Goal: Task Accomplishment & Management: Manage account settings

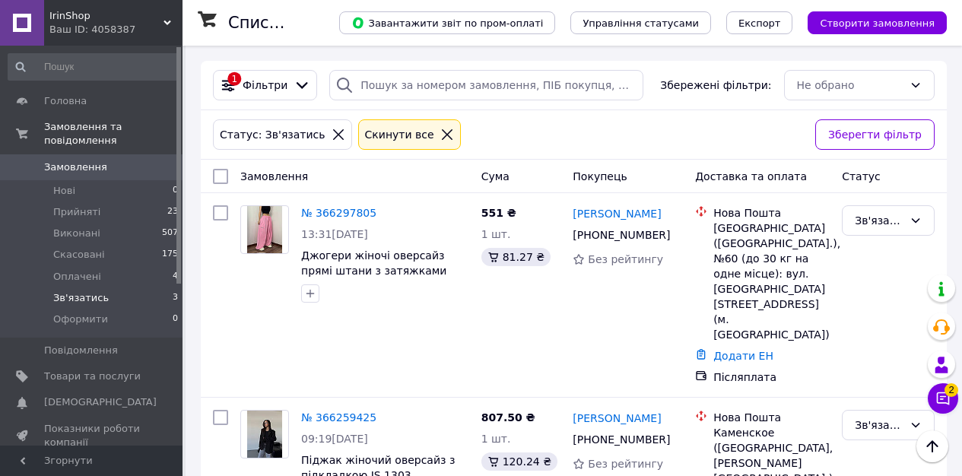
scroll to position [208, 0]
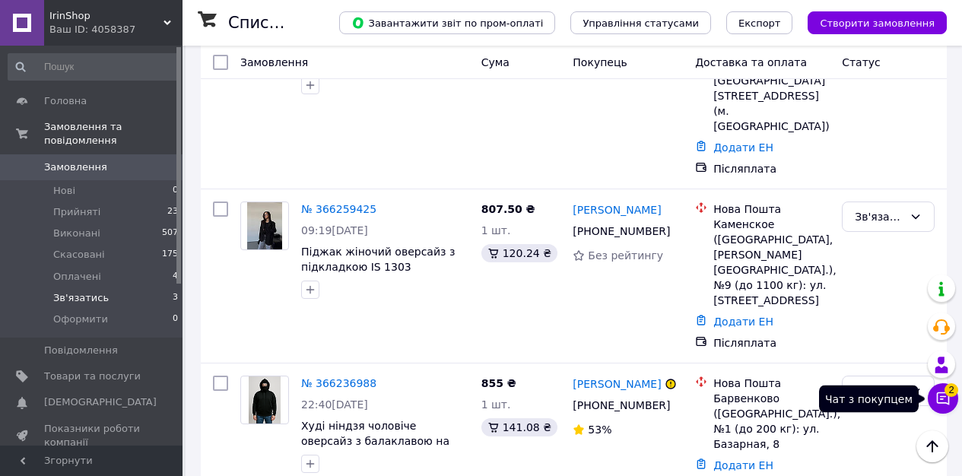
click at [935, 387] on button "Чат з покупцем 2" at bounding box center [943, 398] width 30 height 30
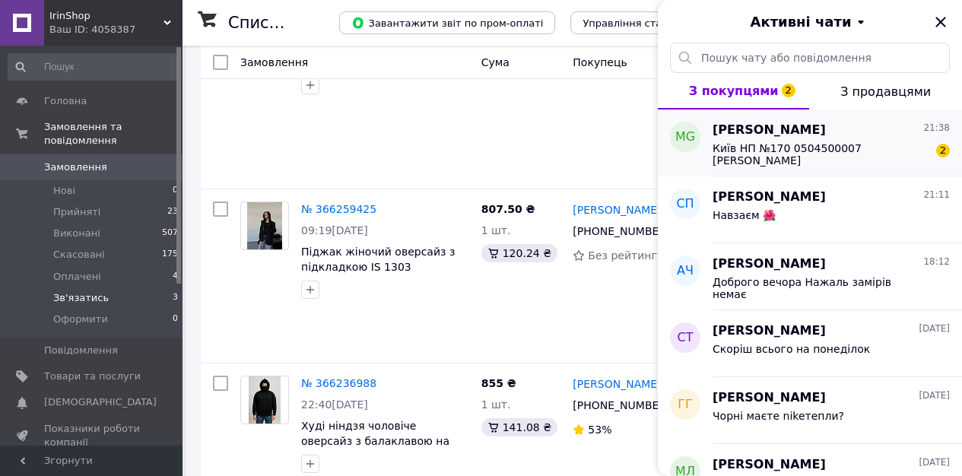
click at [816, 168] on div "Mark Ghibv 21:38 Київ НП №170 0504500007 Владислав Махмудов 2" at bounding box center [836, 142] width 249 height 67
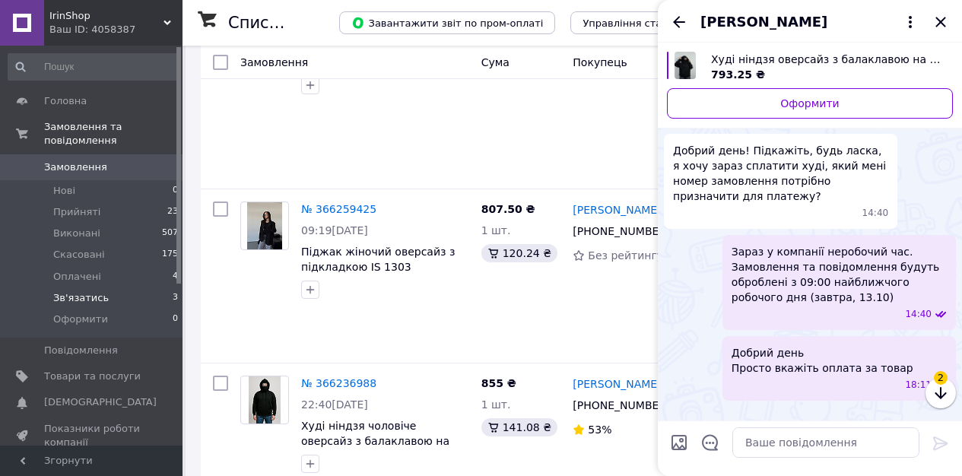
scroll to position [1210, 0]
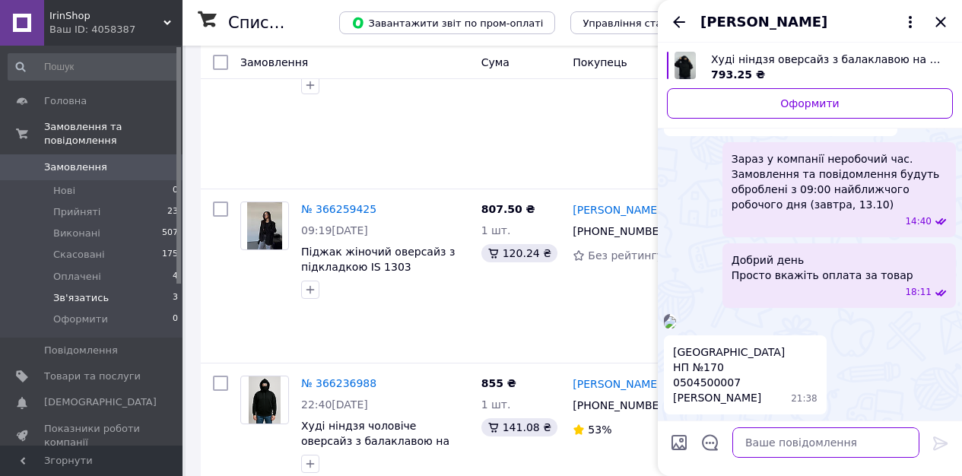
click at [764, 440] on textarea at bounding box center [825, 442] width 187 height 30
type textarea "Добре, оформлюю"
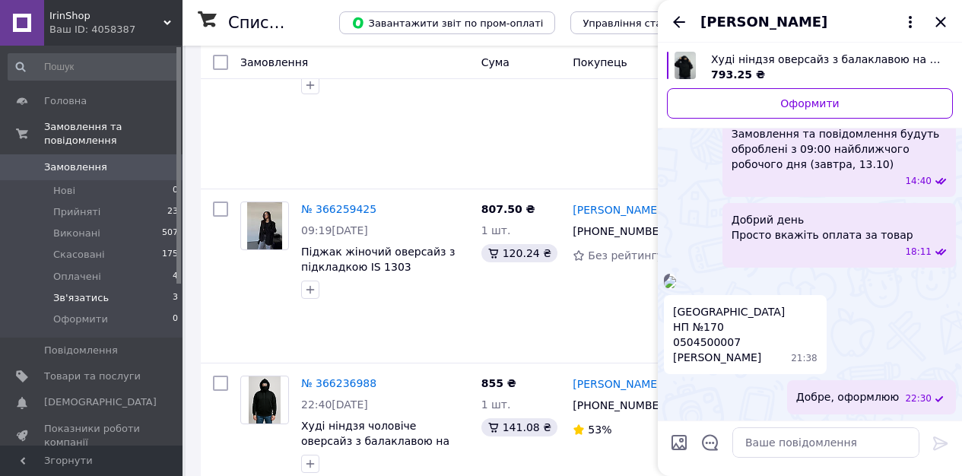
click at [676, 276] on img at bounding box center [670, 282] width 12 height 12
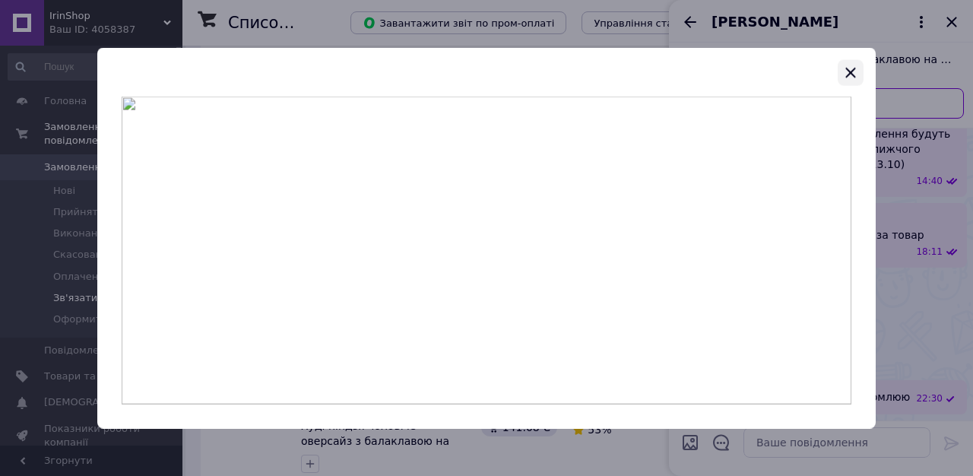
click at [852, 69] on icon "button" at bounding box center [851, 73] width 18 height 18
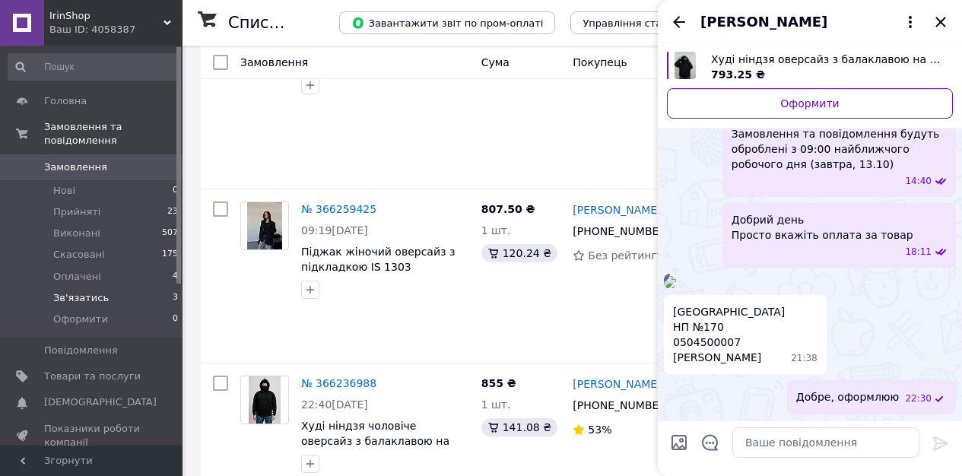
click at [703, 347] on span "Київ НП №170 0504500007 Владислав Махмудов" at bounding box center [729, 334] width 112 height 61
click at [703, 346] on span "Київ НП №170 0504500007 Владислав Махмудов" at bounding box center [729, 334] width 112 height 61
copy span "0504500007"
click at [752, 356] on span "Київ НП №170 0504500007 Владислав Махмудов" at bounding box center [729, 334] width 112 height 61
click at [753, 356] on span "Київ НП №170 0504500007 Владислав Махмудов" at bounding box center [729, 334] width 112 height 61
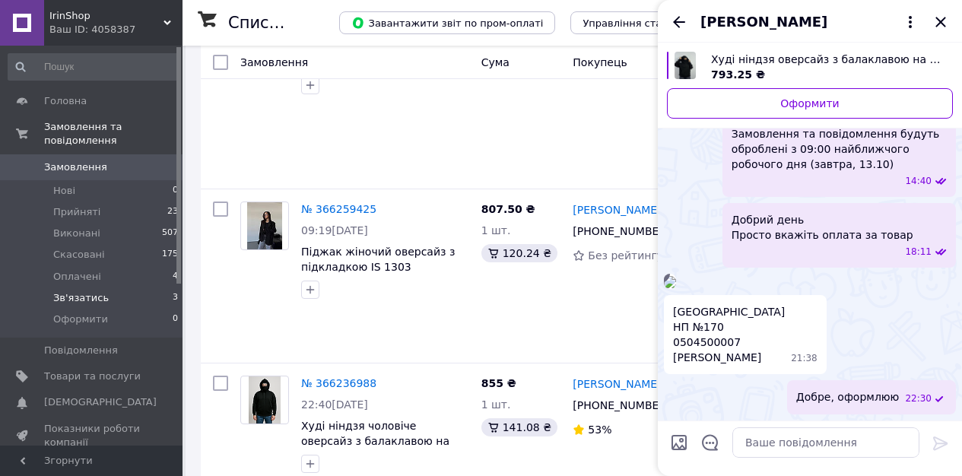
copy span "Махмудов"
click at [687, 360] on span "Київ НП №170 0504500007 Владислав Махмудов" at bounding box center [729, 334] width 112 height 61
copy span "Владислав"
click at [714, 325] on span "Київ НП №170 0504500007 Владислав Махмудов" at bounding box center [729, 334] width 112 height 61
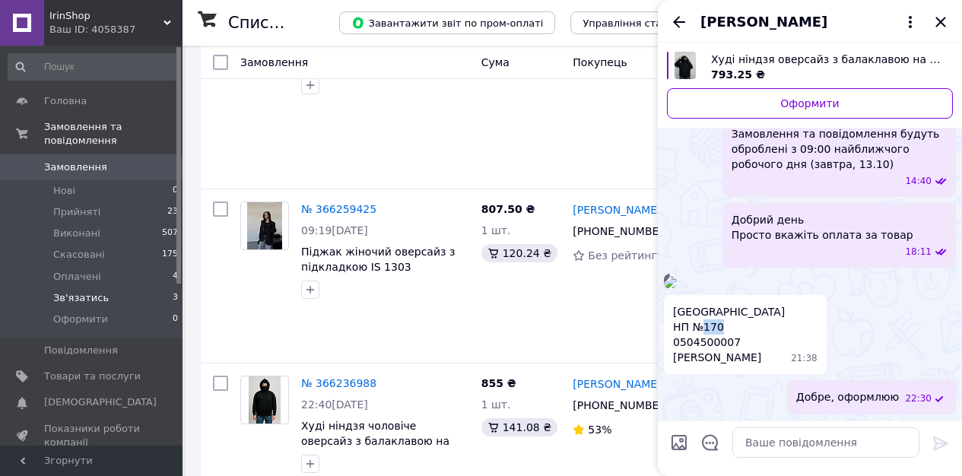
click at [714, 325] on span "Київ НП №170 0504500007 Владислав Махмудов" at bounding box center [729, 334] width 112 height 61
copy span "170"
click at [719, 360] on span "Київ НП №170 0504500007 Владислав Махмудов" at bounding box center [729, 334] width 112 height 61
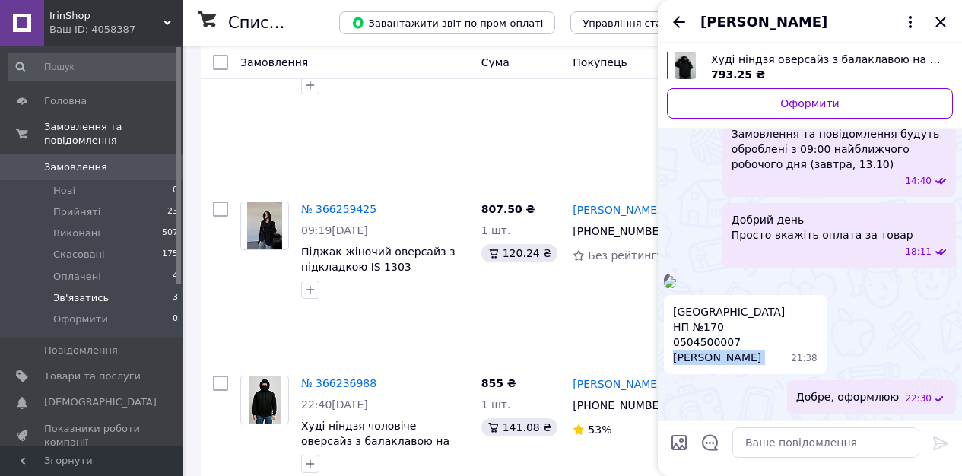
copy span "Владислав Махмудов"
click at [827, 433] on textarea at bounding box center [825, 442] width 187 height 30
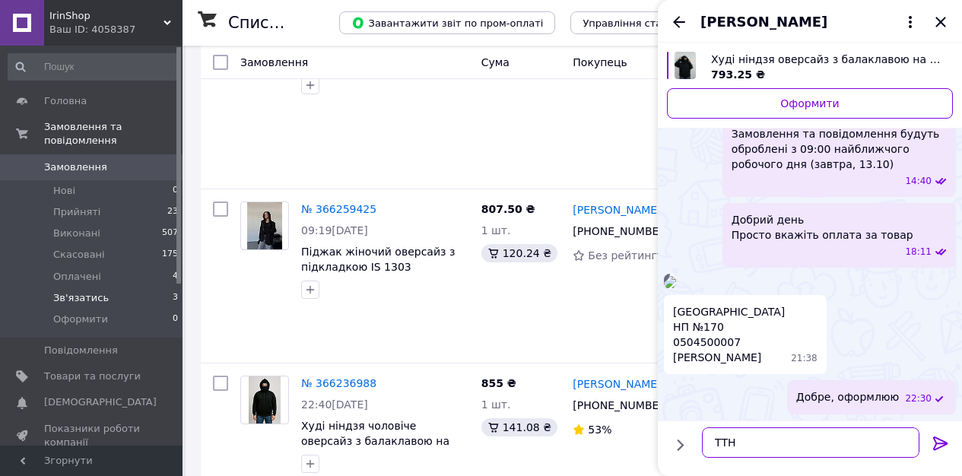
paste textarea "20451269291650"
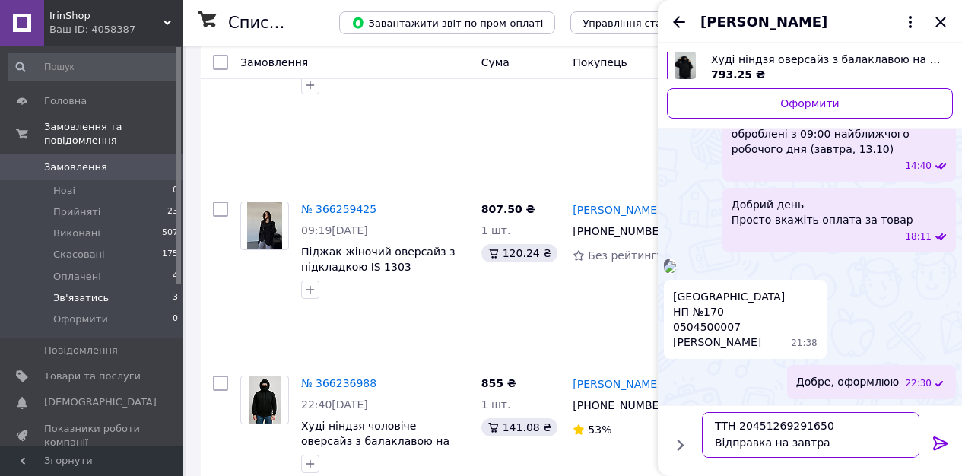
scroll to position [10, 0]
type textarea "ТТН 20451269291650 Відправка на завтра Гарного вечора!"
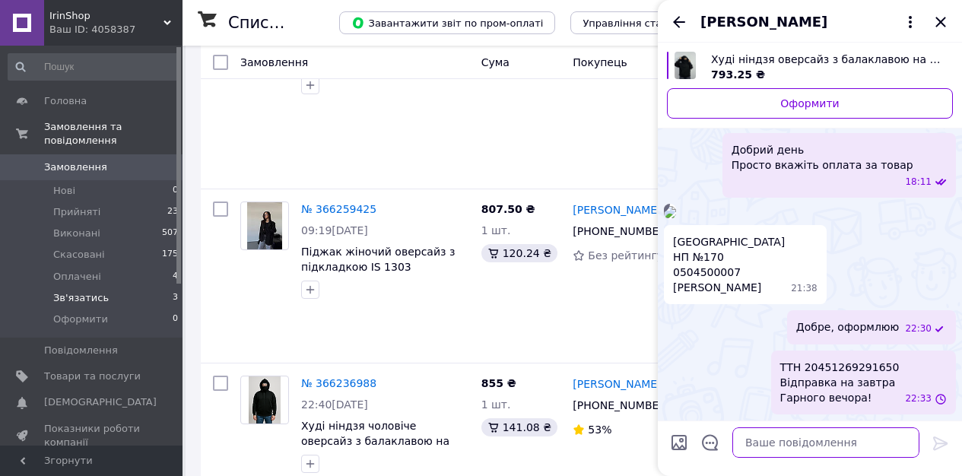
scroll to position [1293, 0]
click at [938, 27] on icon "Закрити" at bounding box center [940, 22] width 18 height 18
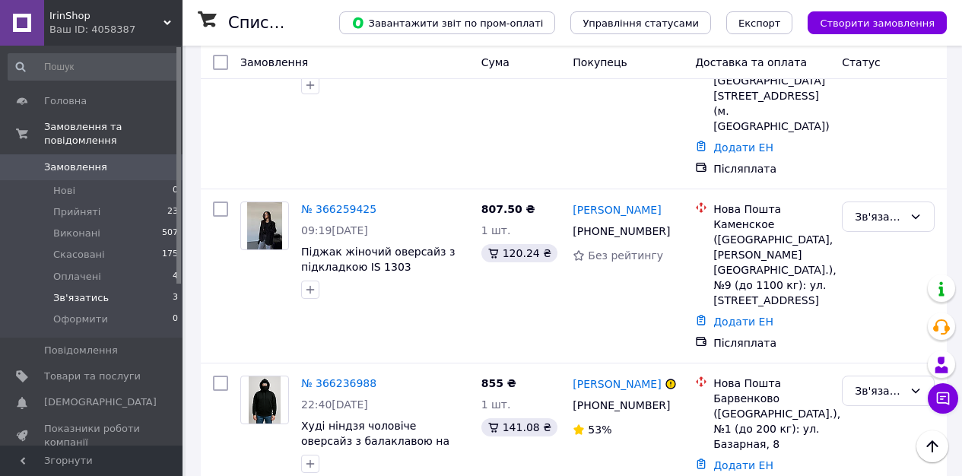
click at [68, 163] on span "Замовлення" at bounding box center [75, 167] width 63 height 14
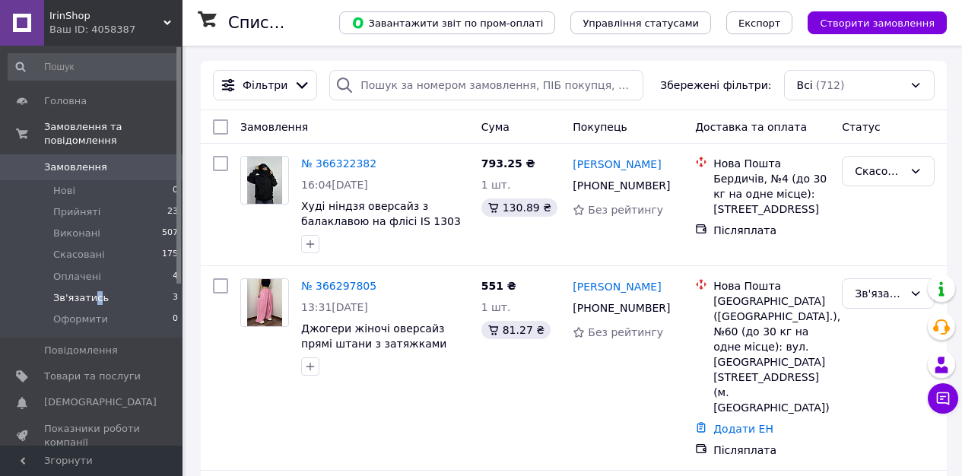
click at [98, 300] on span "Зв'язатись" at bounding box center [81, 298] width 56 height 14
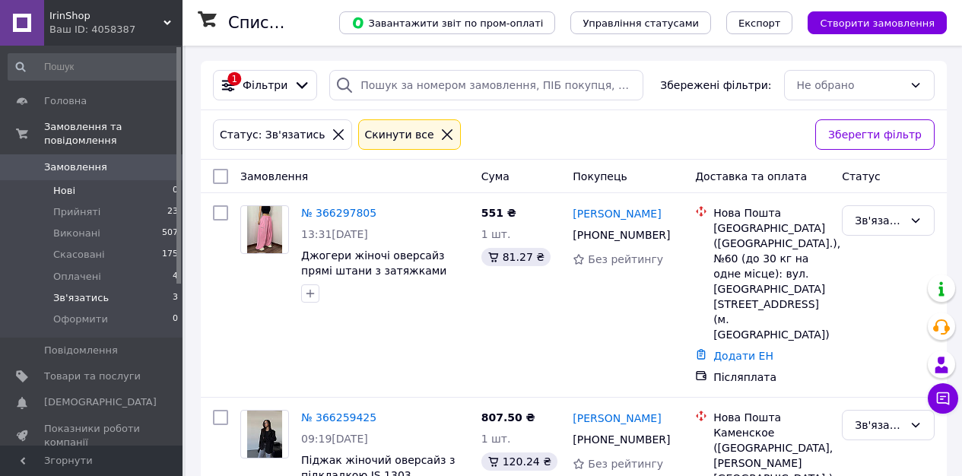
click at [81, 183] on li "Нові 0" at bounding box center [93, 190] width 187 height 21
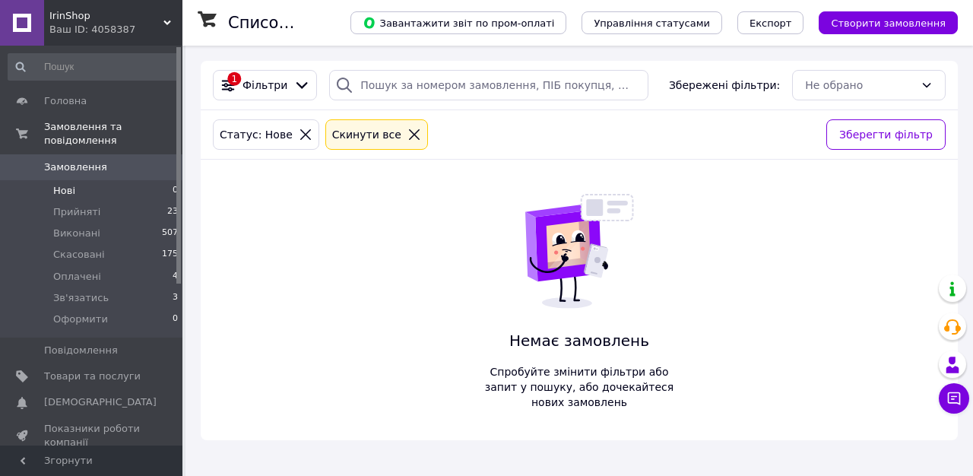
click at [100, 189] on li "Нові 0" at bounding box center [93, 190] width 187 height 21
click at [100, 200] on li "Нові 0" at bounding box center [93, 190] width 187 height 21
click at [947, 398] on icon at bounding box center [954, 398] width 15 height 15
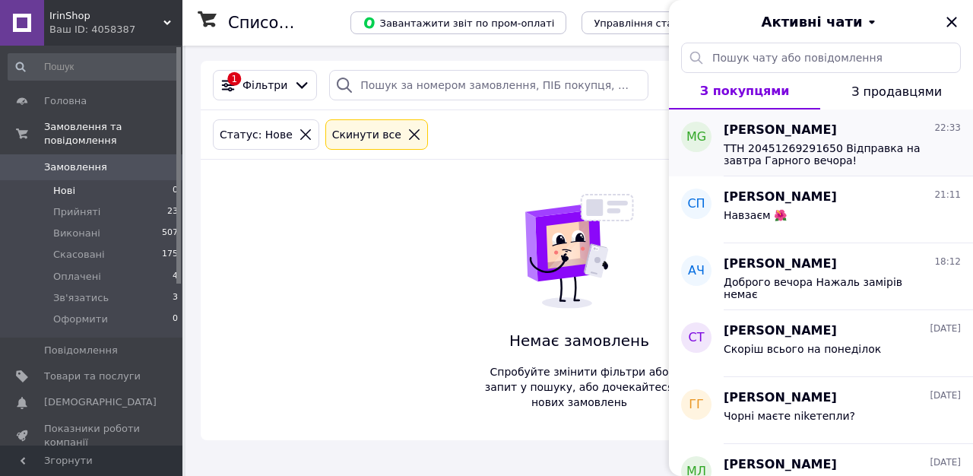
click at [814, 151] on span "ТТН 20451269291650 Відправка на завтра Гарного вечора!" at bounding box center [832, 154] width 216 height 24
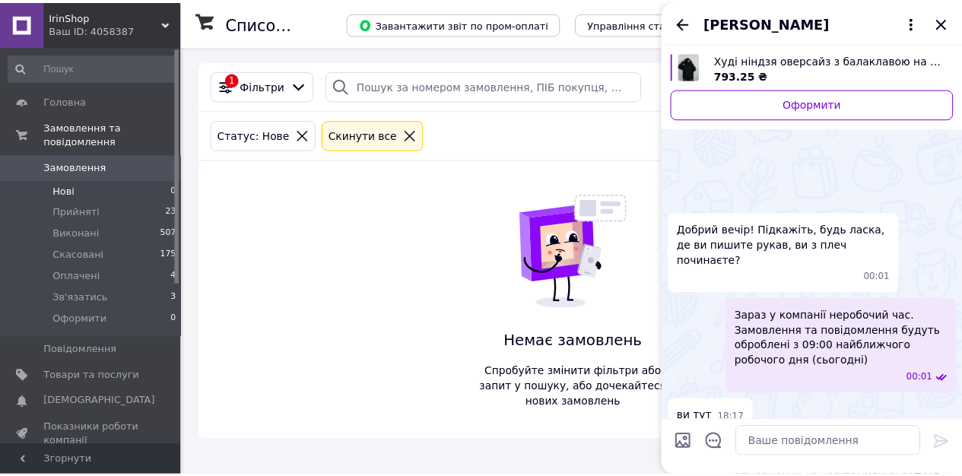
scroll to position [1332, 0]
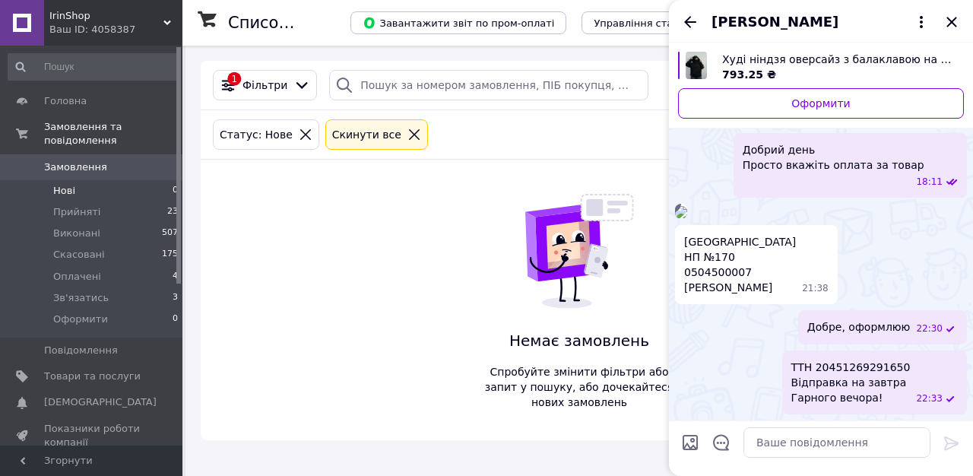
click at [732, 274] on span "Київ НП №170 0504500007 Владислав Махмудов" at bounding box center [740, 264] width 112 height 61
copy span "0504500007"
click at [952, 24] on icon "Закрити" at bounding box center [952, 22] width 18 height 18
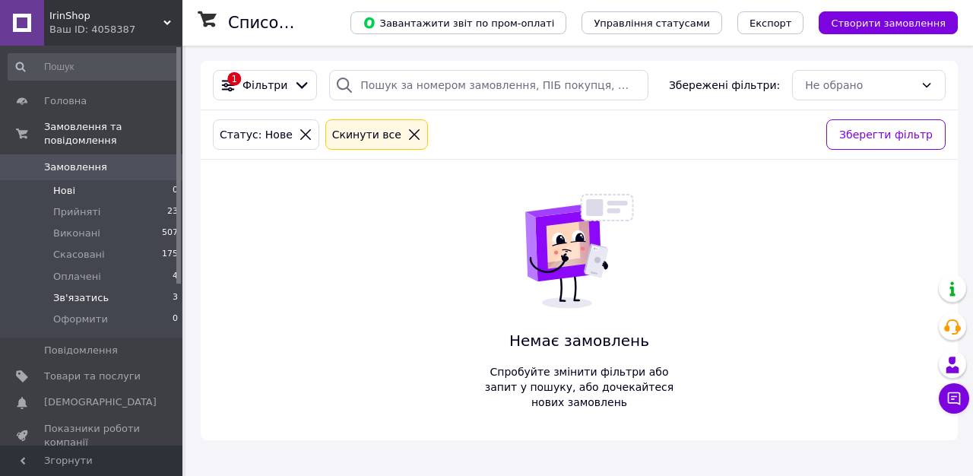
click at [97, 293] on span "Зв'язатись" at bounding box center [81, 298] width 56 height 14
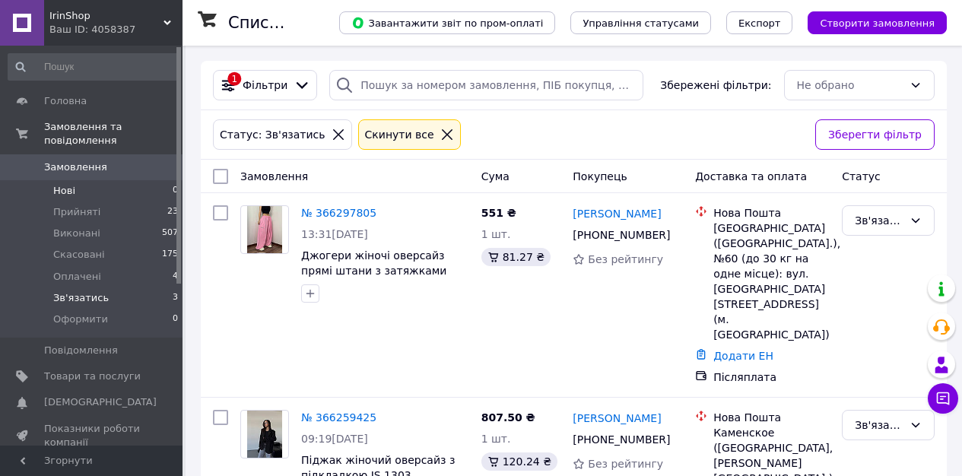
click at [80, 192] on li "Нові 0" at bounding box center [93, 190] width 187 height 21
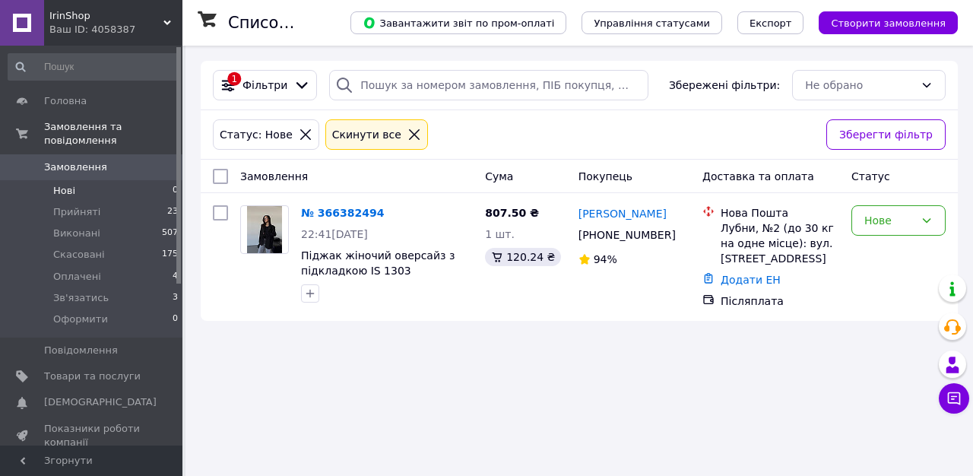
click at [90, 170] on span "Замовлення" at bounding box center [75, 167] width 63 height 14
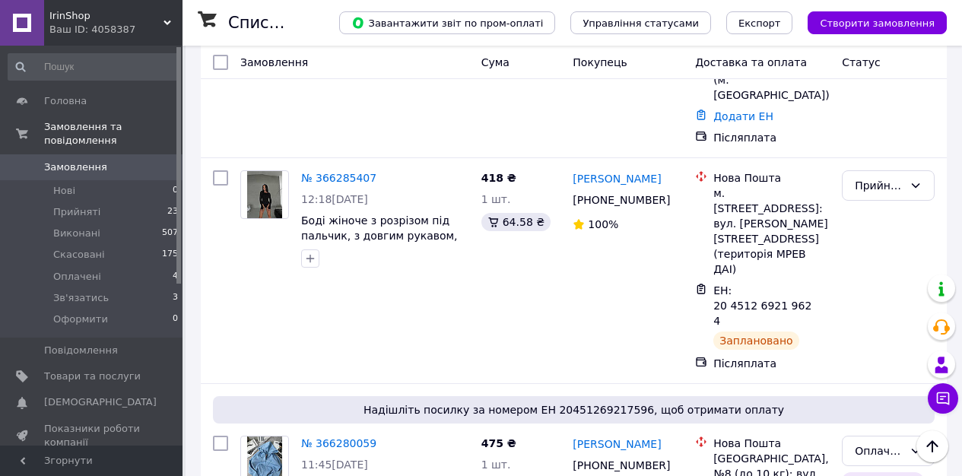
scroll to position [507, 0]
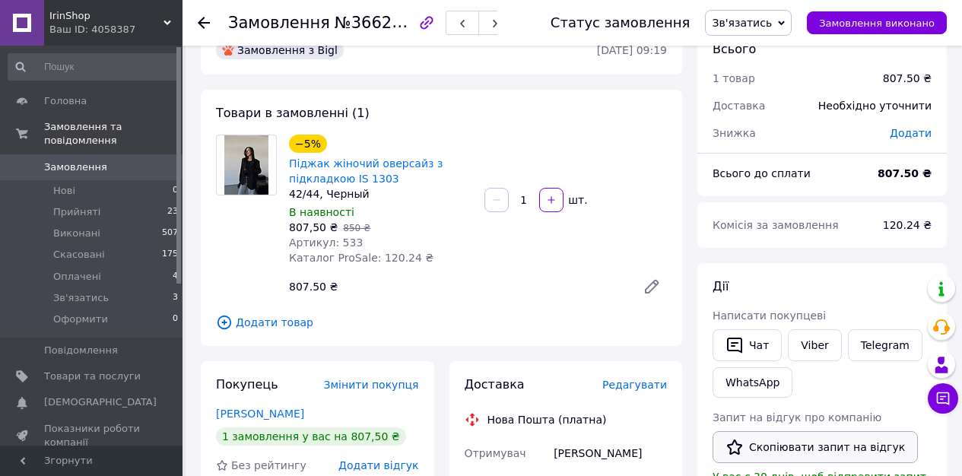
scroll to position [101, 0]
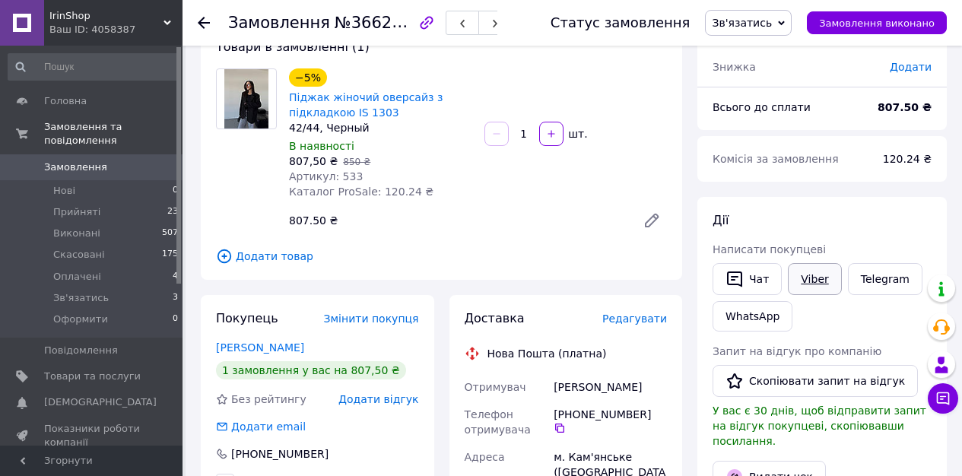
click at [817, 285] on link "Viber" at bounding box center [814, 279] width 53 height 32
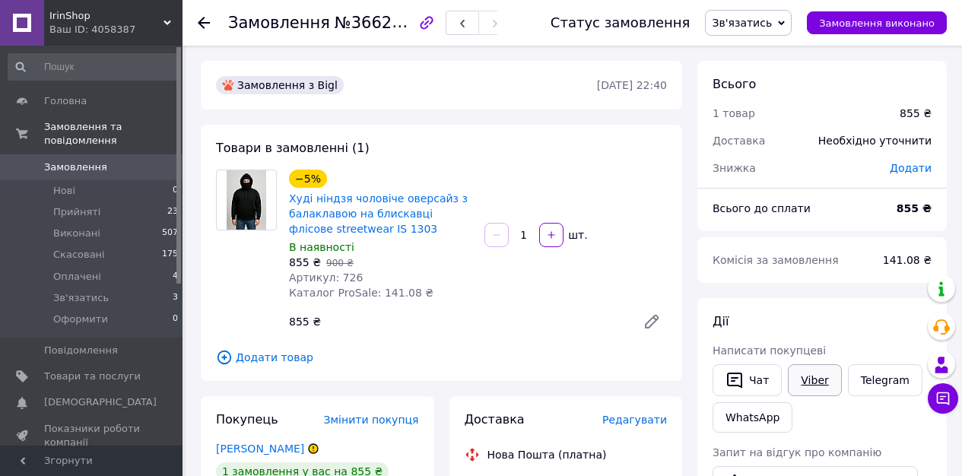
click at [821, 385] on link "Viber" at bounding box center [814, 380] width 53 height 32
click at [772, 18] on span "Зв'язатись" at bounding box center [742, 23] width 60 height 12
click at [751, 91] on li "Скасовано" at bounding box center [748, 98] width 85 height 23
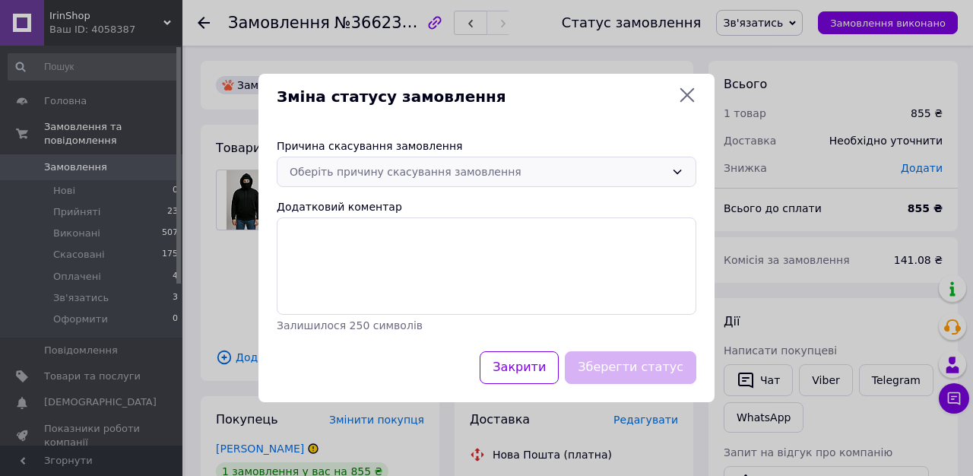
click at [422, 174] on div "Оберіть причину скасування замовлення" at bounding box center [478, 171] width 376 height 17
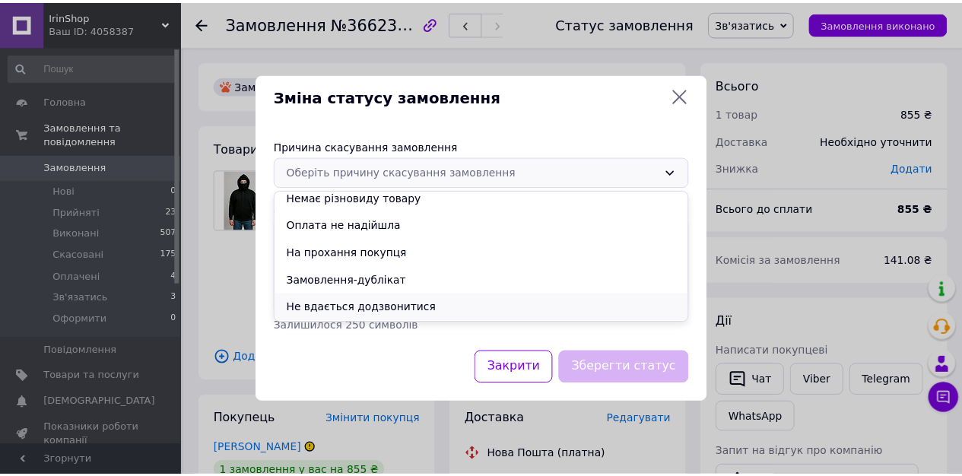
scroll to position [36, 0]
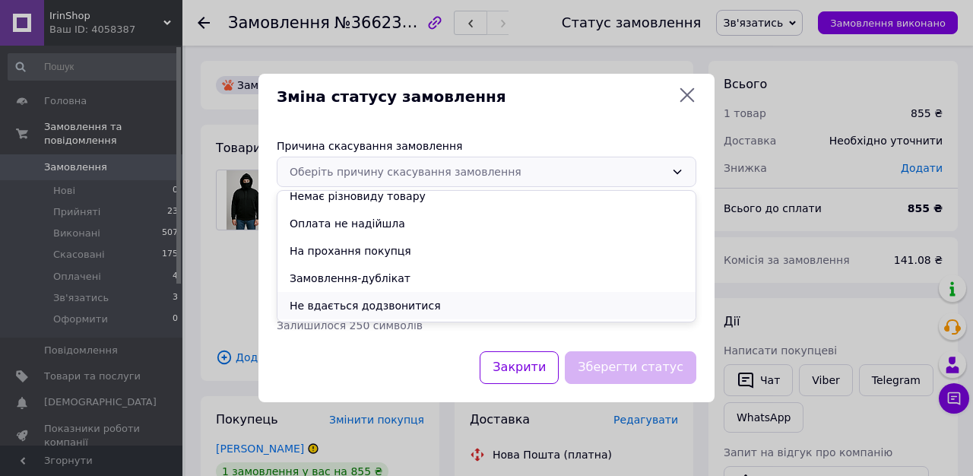
click at [401, 302] on li "Не вдається додзвонитися" at bounding box center [487, 305] width 418 height 27
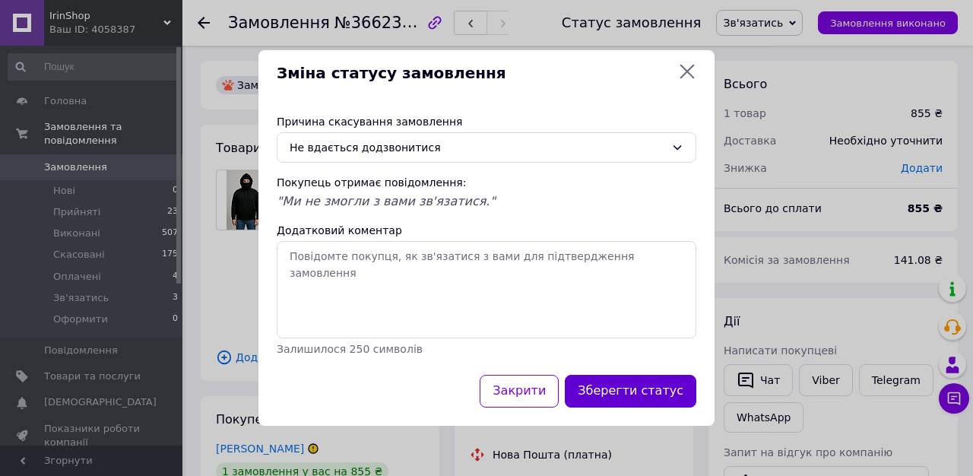
click at [641, 398] on button "Зберегти статус" at bounding box center [631, 391] width 132 height 33
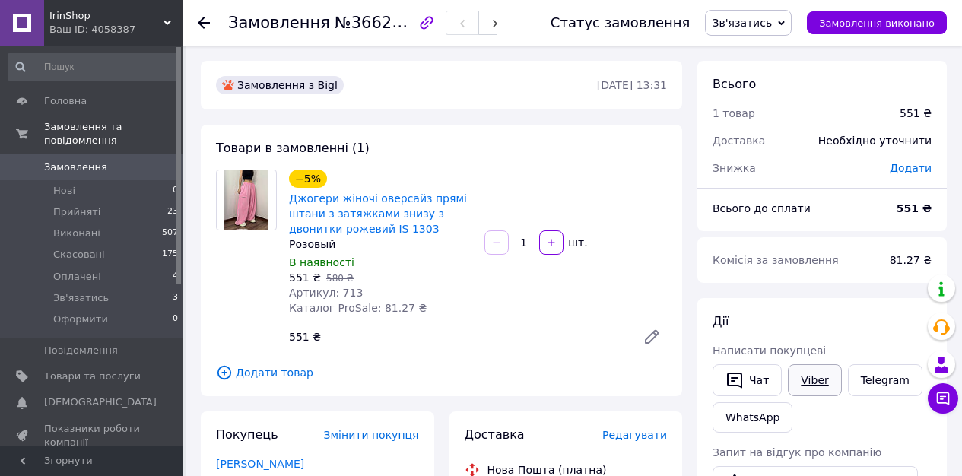
click at [818, 387] on link "Viber" at bounding box center [814, 380] width 53 height 32
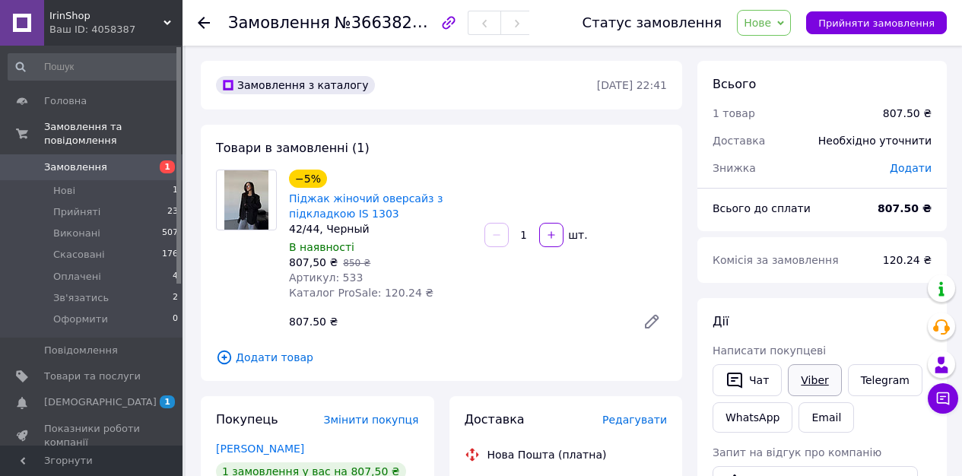
click at [816, 370] on link "Viber" at bounding box center [814, 380] width 53 height 32
click at [348, 24] on span "№366382494" at bounding box center [389, 22] width 108 height 19
click at [753, 23] on span "Нове" at bounding box center [764, 23] width 54 height 26
click at [774, 147] on li "Зв'язатись" at bounding box center [773, 144] width 71 height 23
